Goal: Use online tool/utility: Utilize a website feature to perform a specific function

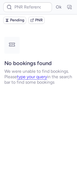
type input "CPKYNF"
type input "CPM4KT"
type input "CPFLI5"
